Goal: Information Seeking & Learning: Learn about a topic

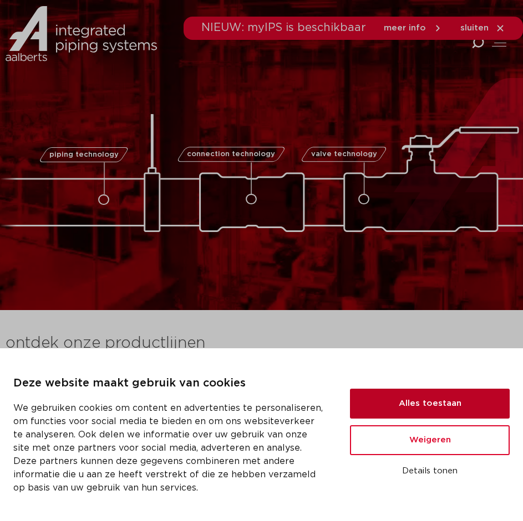
click at [393, 414] on button "Alles toestaan" at bounding box center [430, 404] width 160 height 30
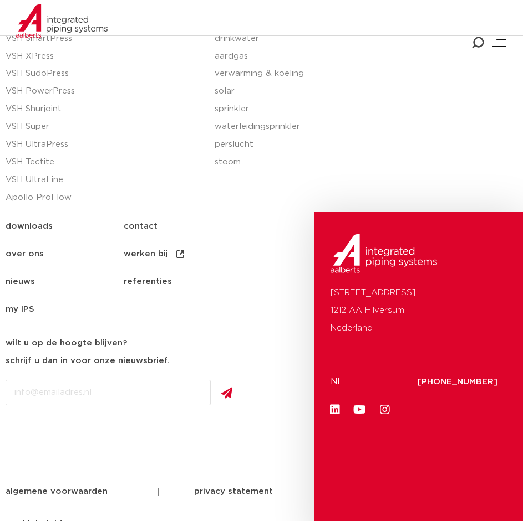
scroll to position [2293, 0]
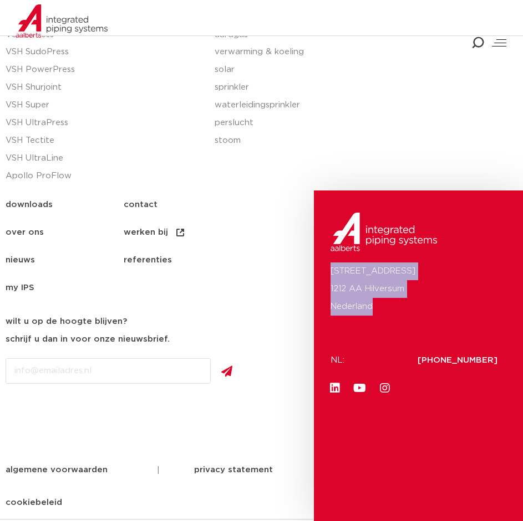
drag, startPoint x: 328, startPoint y: 265, endPoint x: 378, endPoint y: 306, distance: 65.0
click at [378, 306] on div "Oude Amersfoortseweg 99 1212 AA Hilversum Nederland NL: +31 (0)35 6884 211 Link…" at bounding box center [418, 356] width 209 height 331
copy p "Oude Amersfoortseweg 99 1212 AA Hilversum Nederland"
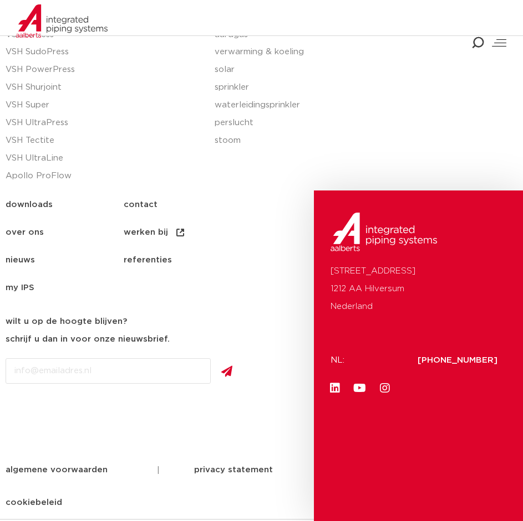
drag, startPoint x: 245, startPoint y: 230, endPoint x: 226, endPoint y: 204, distance: 32.5
click at [245, 230] on ul "downloads contact over ons werken bij nieuws referenties my IPS" at bounding box center [150, 246] width 288 height 111
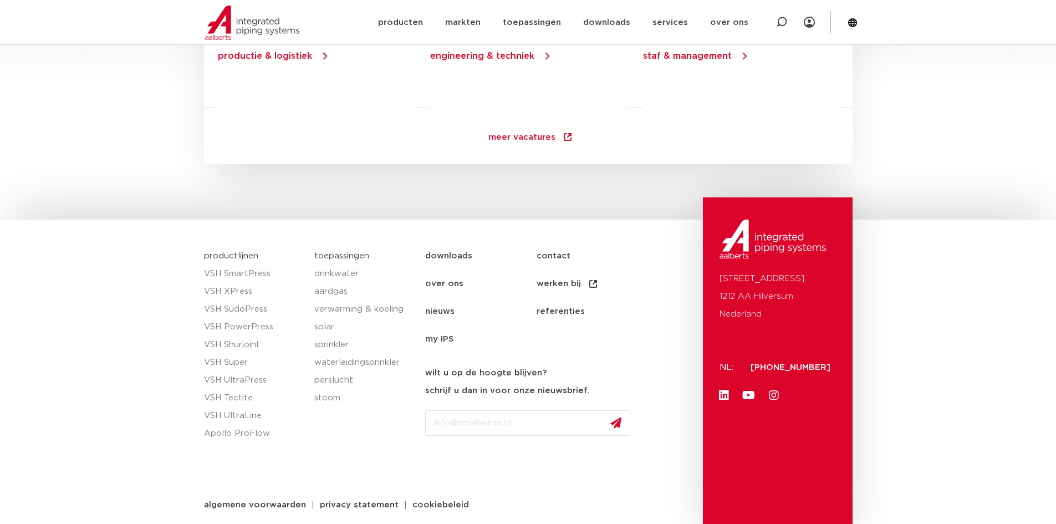
scroll to position [1591, 0]
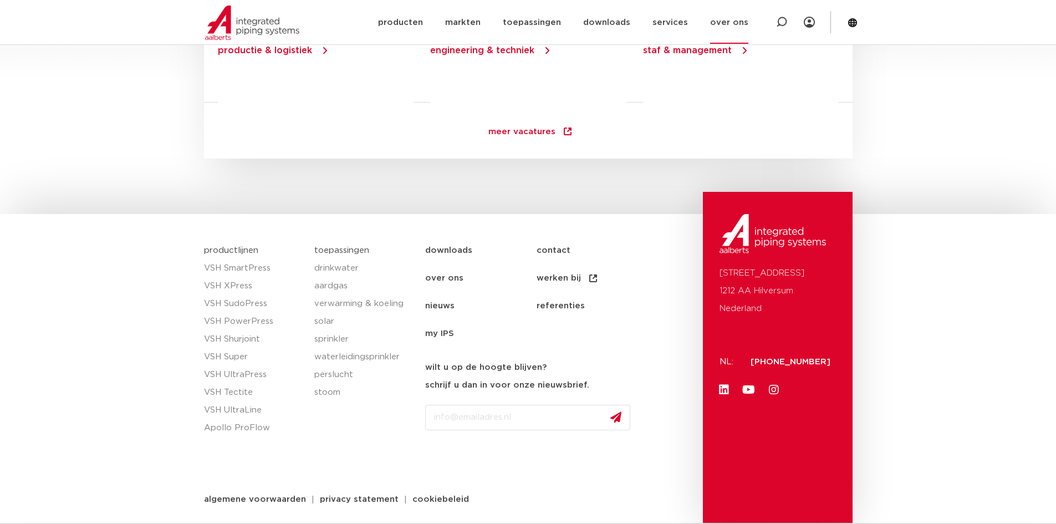
click at [734, 17] on link "over ons" at bounding box center [729, 22] width 38 height 43
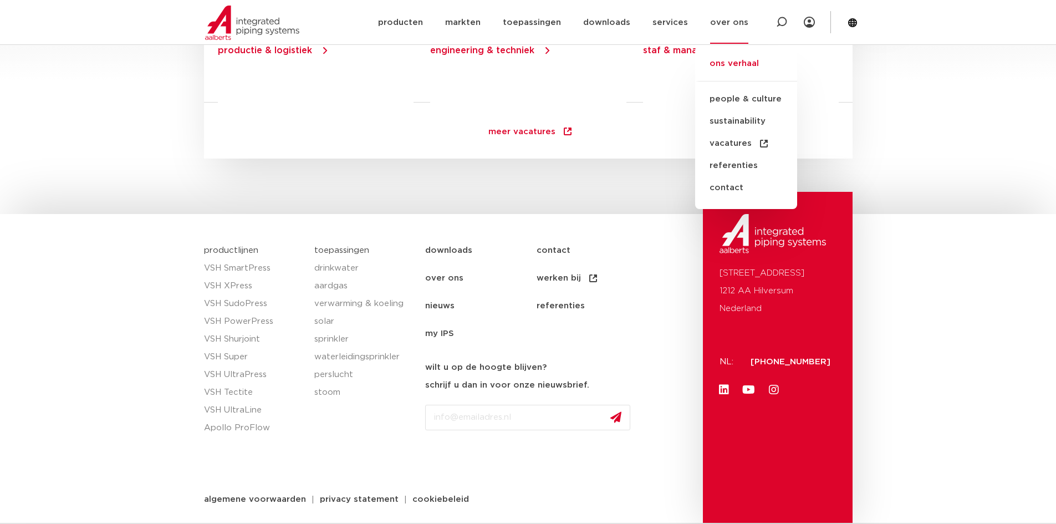
click at [728, 59] on link "ons verhaal" at bounding box center [746, 69] width 102 height 24
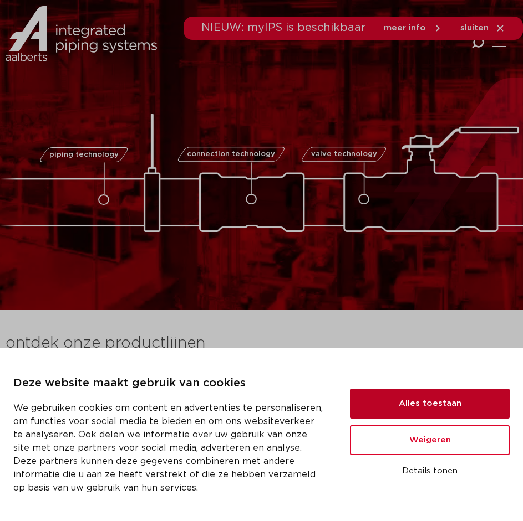
click at [418, 417] on button "Alles toestaan" at bounding box center [430, 404] width 160 height 30
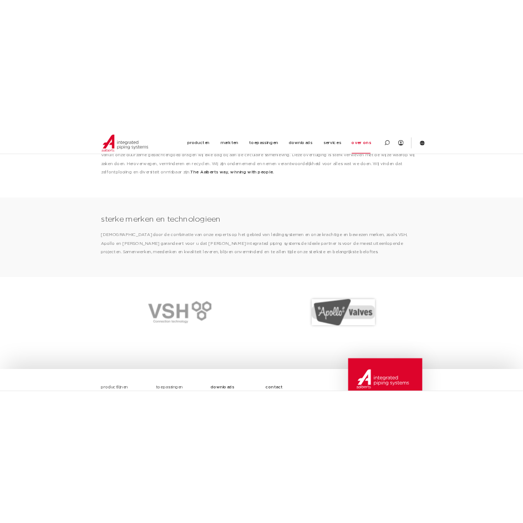
scroll to position [1385, 0]
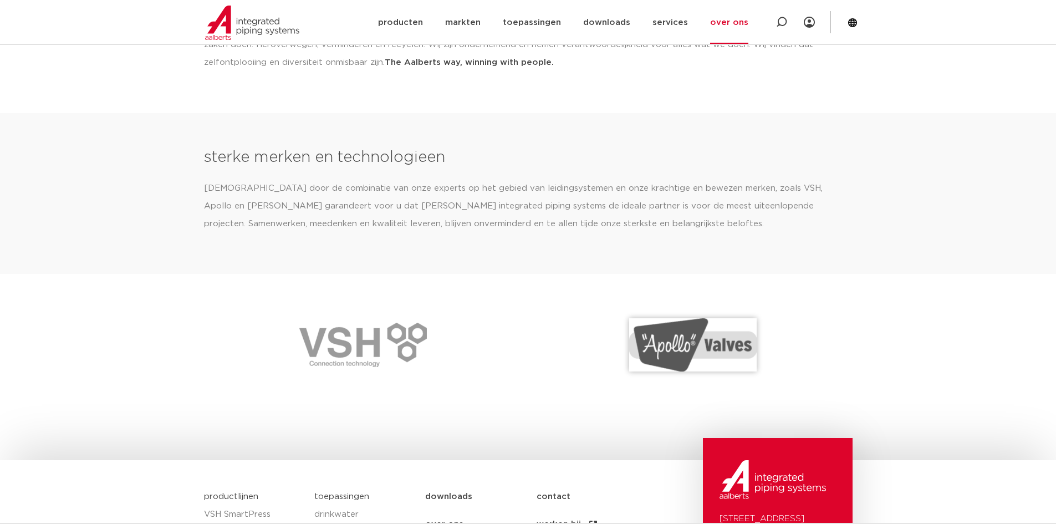
drag, startPoint x: 715, startPoint y: 185, endPoint x: 823, endPoint y: 183, distance: 107.5
click at [823, 183] on p "Juist door de combinatie van onze experts op het gebied van leidingsystemen en …" at bounding box center [528, 206] width 648 height 53
copy p "VSH, Apollo en Shurjoint"
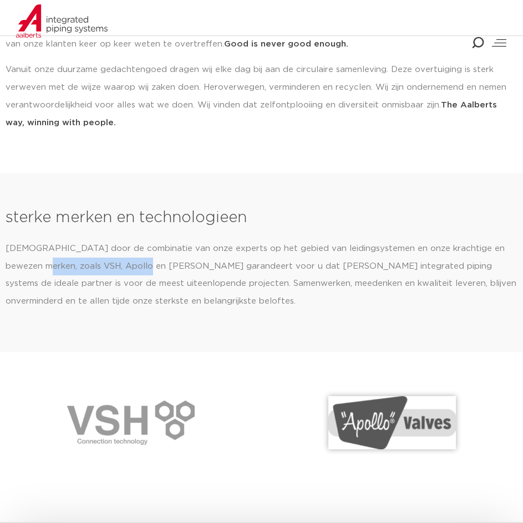
scroll to position [1939, 0]
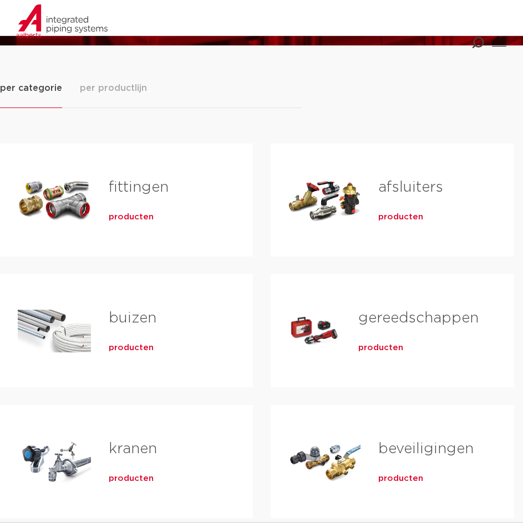
scroll to position [775, 0]
